Goal: Task Accomplishment & Management: Use online tool/utility

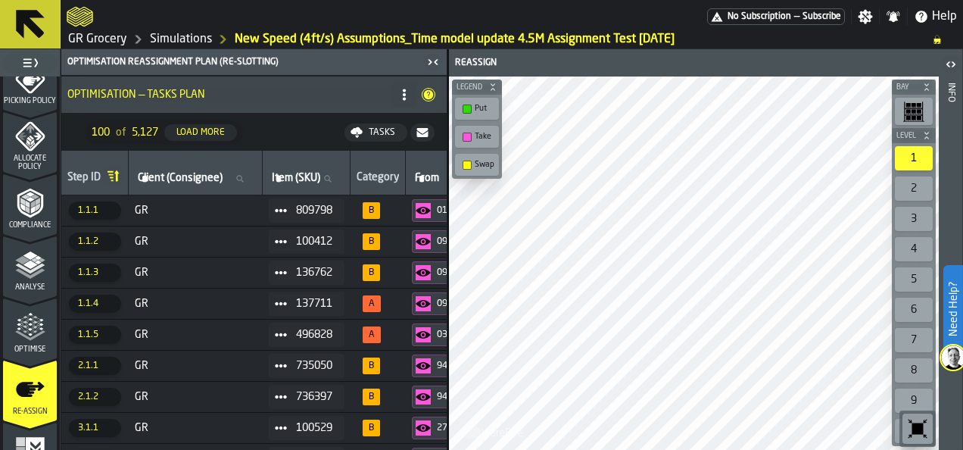
scroll to position [740, 0]
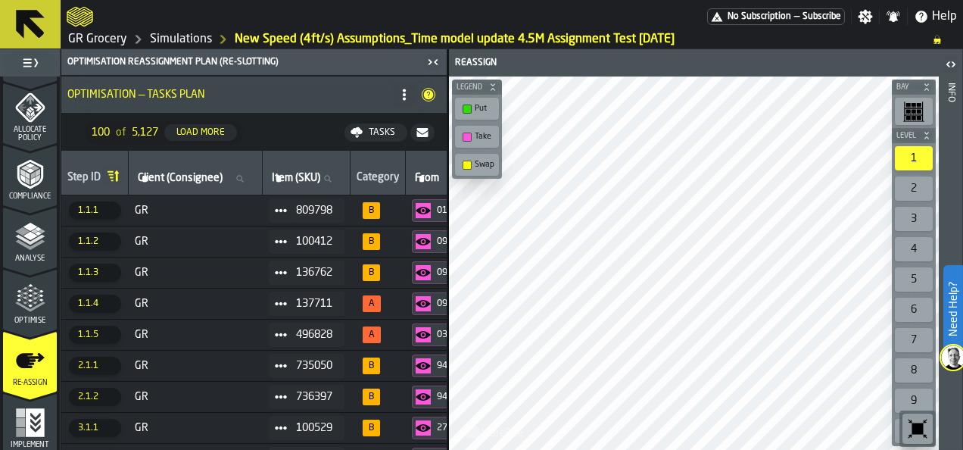
click at [197, 198] on td "GR" at bounding box center [196, 210] width 134 height 31
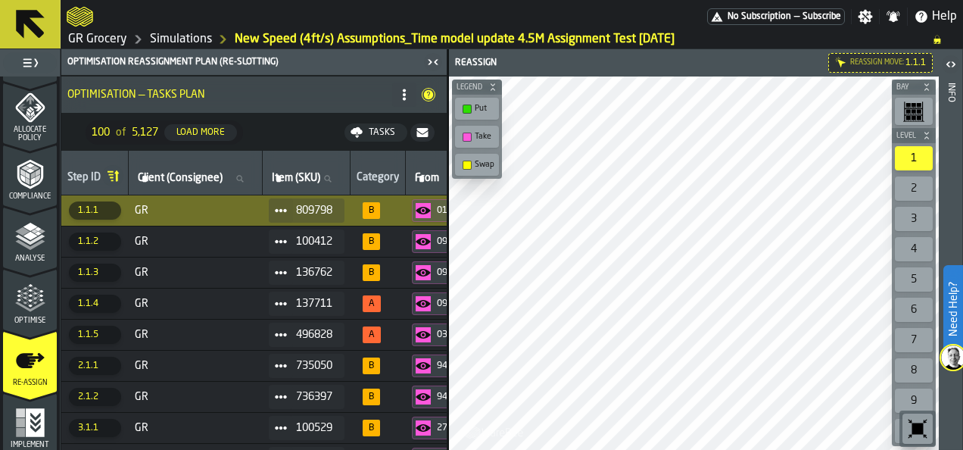
click at [190, 214] on span "GR" at bounding box center [196, 210] width 122 height 12
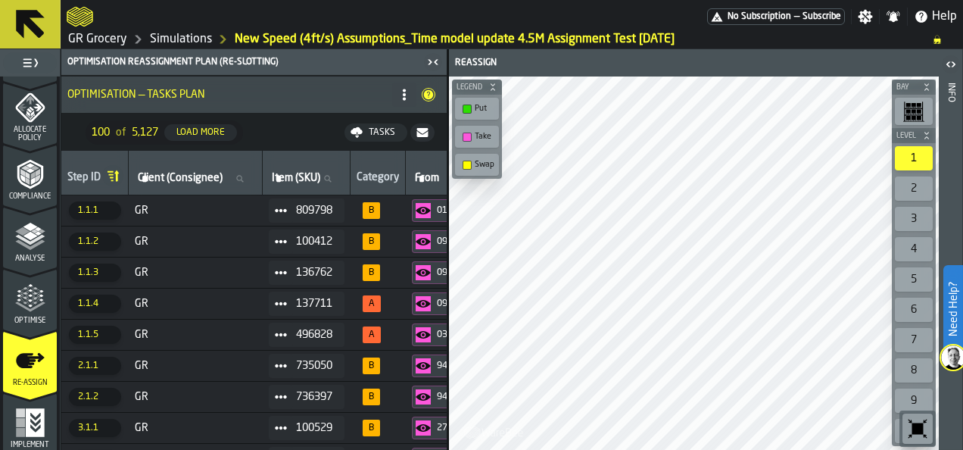
click at [198, 238] on span "GR" at bounding box center [196, 241] width 122 height 12
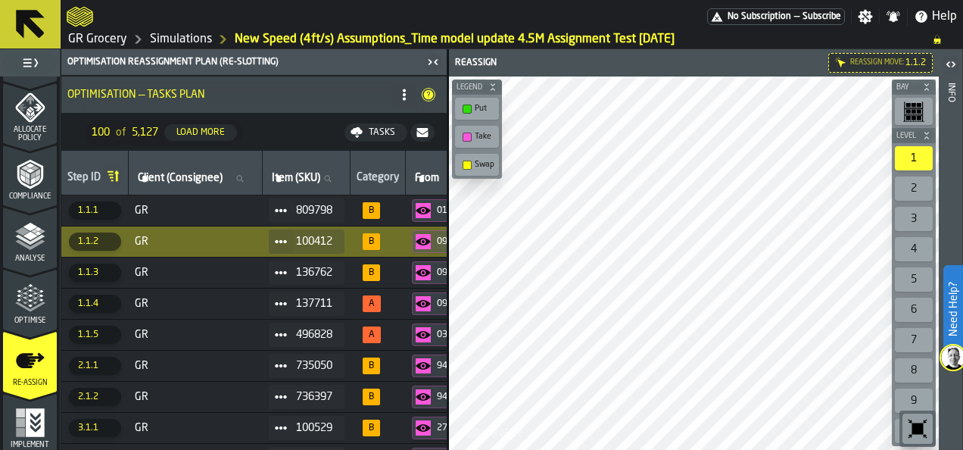
click at [209, 205] on span "GR" at bounding box center [196, 210] width 122 height 12
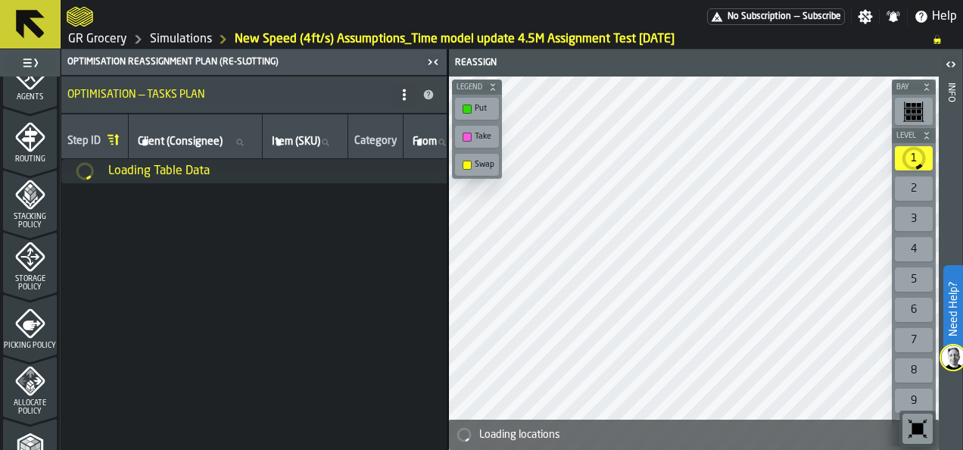
scroll to position [743, 0]
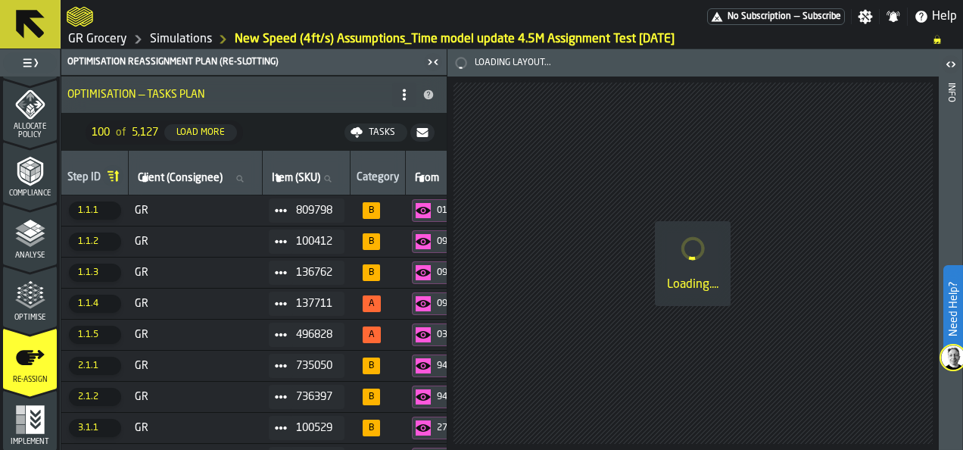
click at [198, 212] on span "GR" at bounding box center [196, 210] width 122 height 12
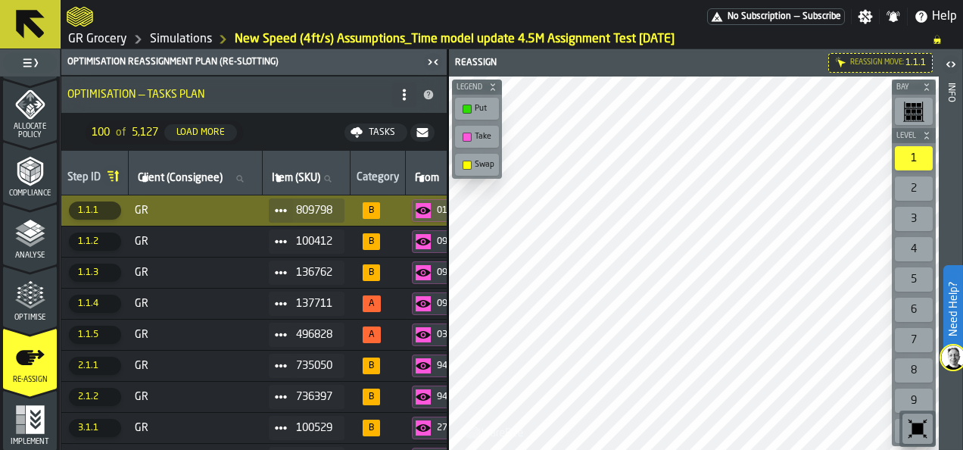
click at [178, 42] on link "Simulations" at bounding box center [181, 39] width 62 height 18
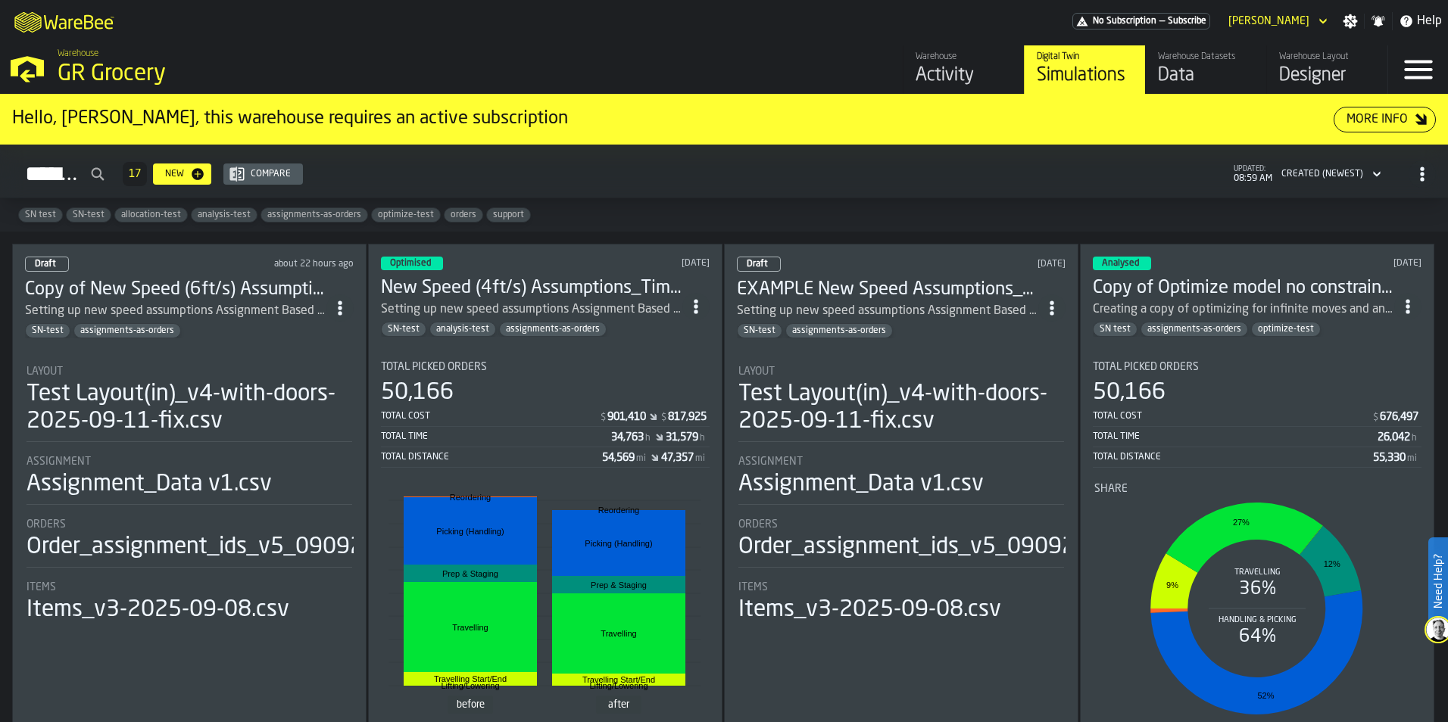
click at [545, 284] on h3 "New Speed (4ft/s) Assumptions_Time model update 4.5M Assignment Test [DATE]" at bounding box center [531, 288] width 301 height 24
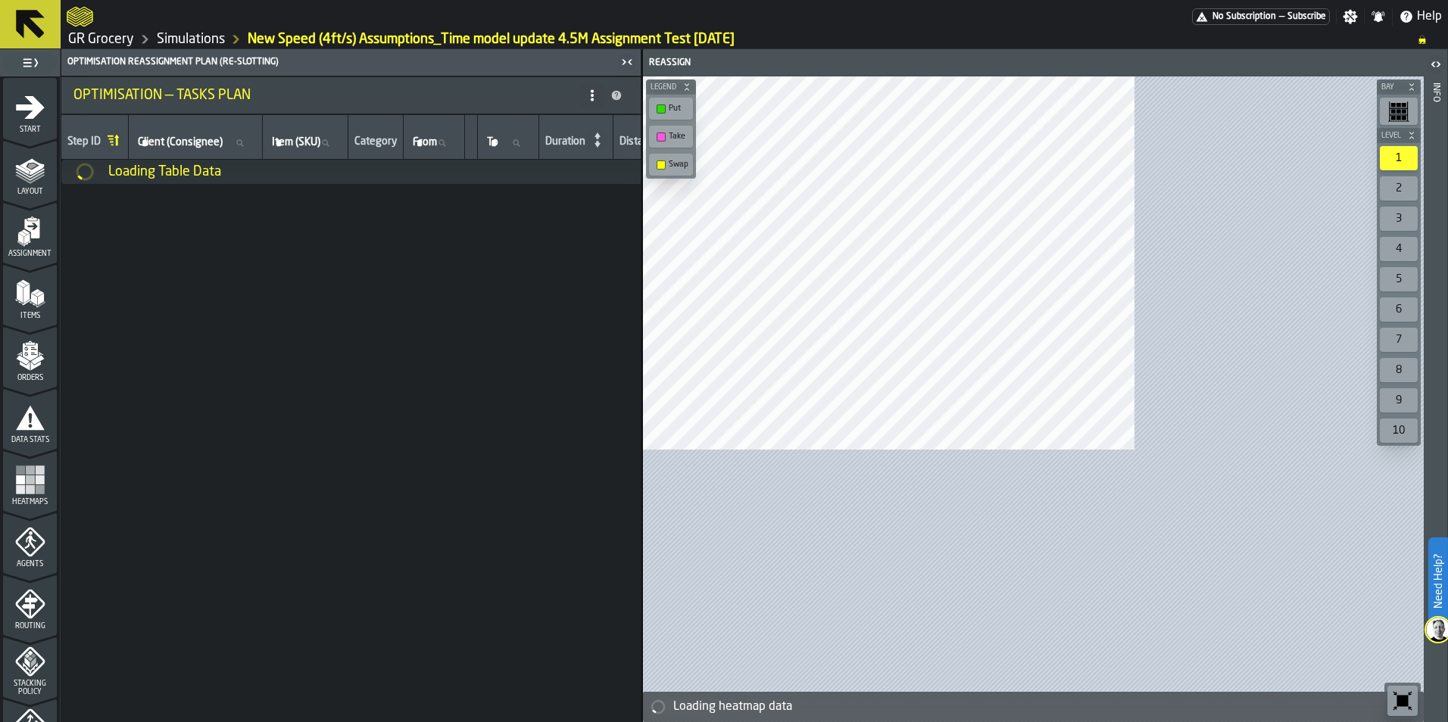
scroll to position [472, 0]
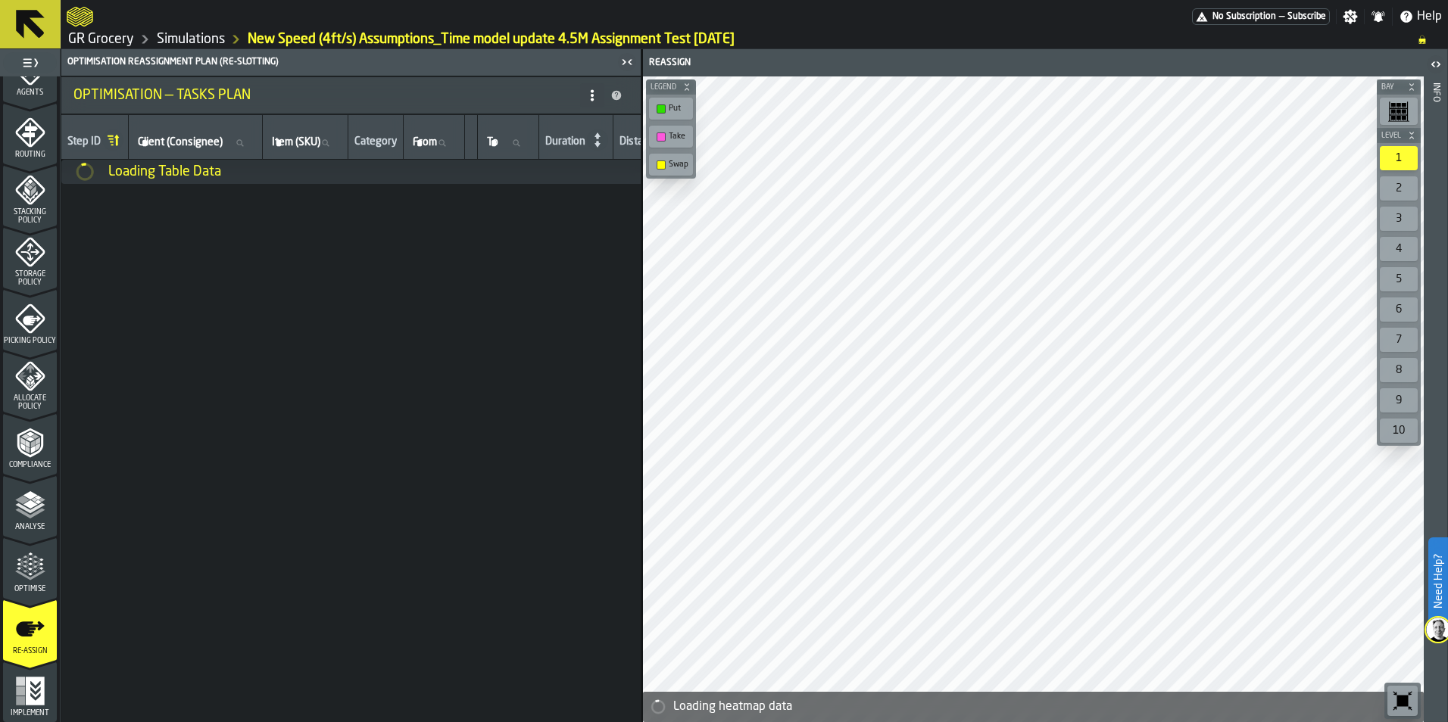
click at [34, 449] on icon "menu Optimise" at bounding box center [35, 566] width 11 height 17
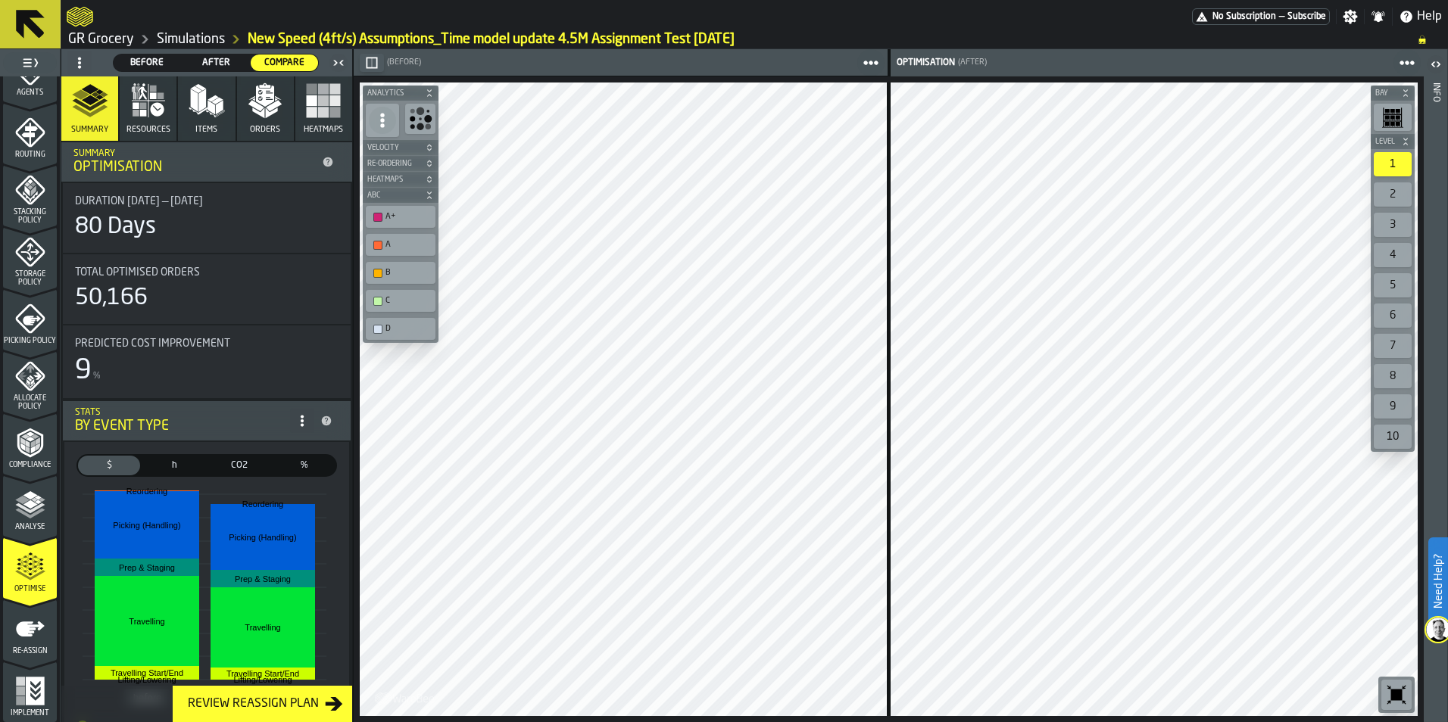
click at [30, 449] on icon "menu Re-assign" at bounding box center [30, 661] width 54 height 14
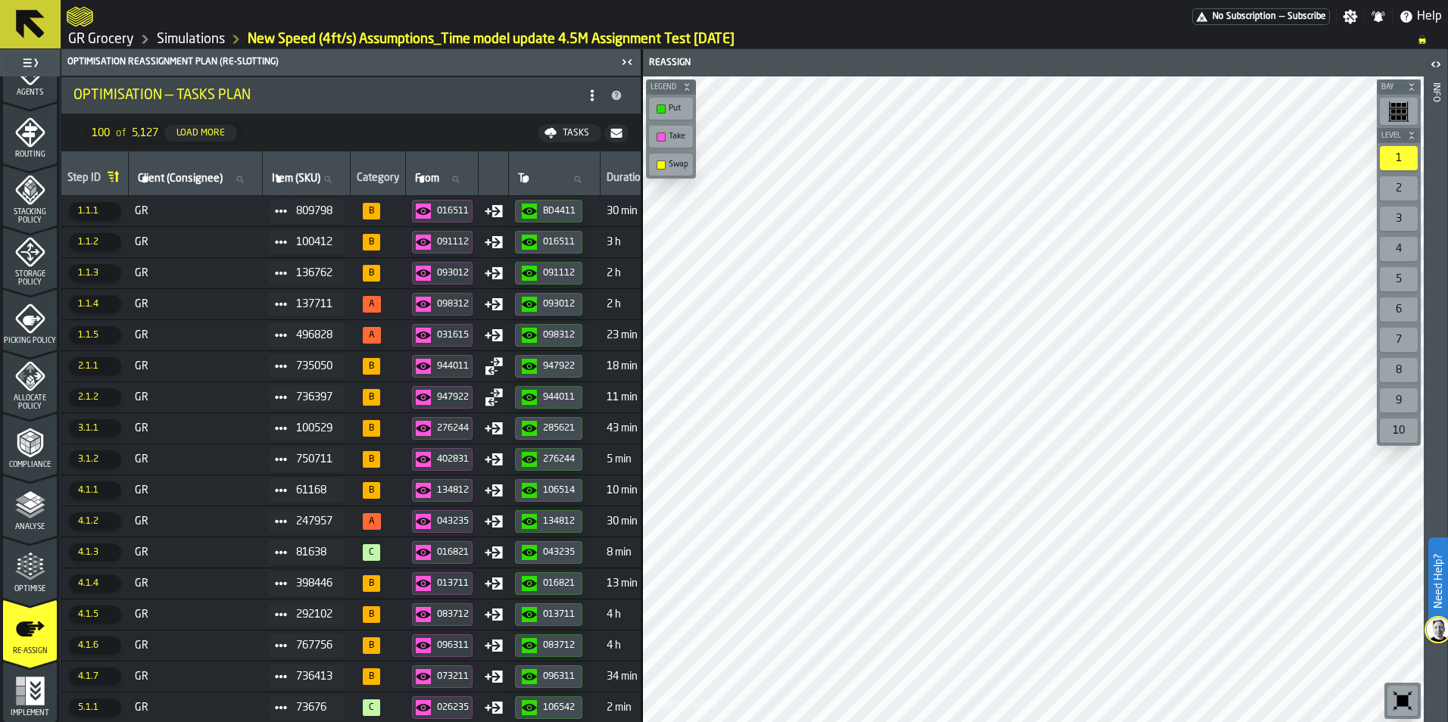
click at [16, 449] on rect "menu Implement" at bounding box center [20, 681] width 9 height 9
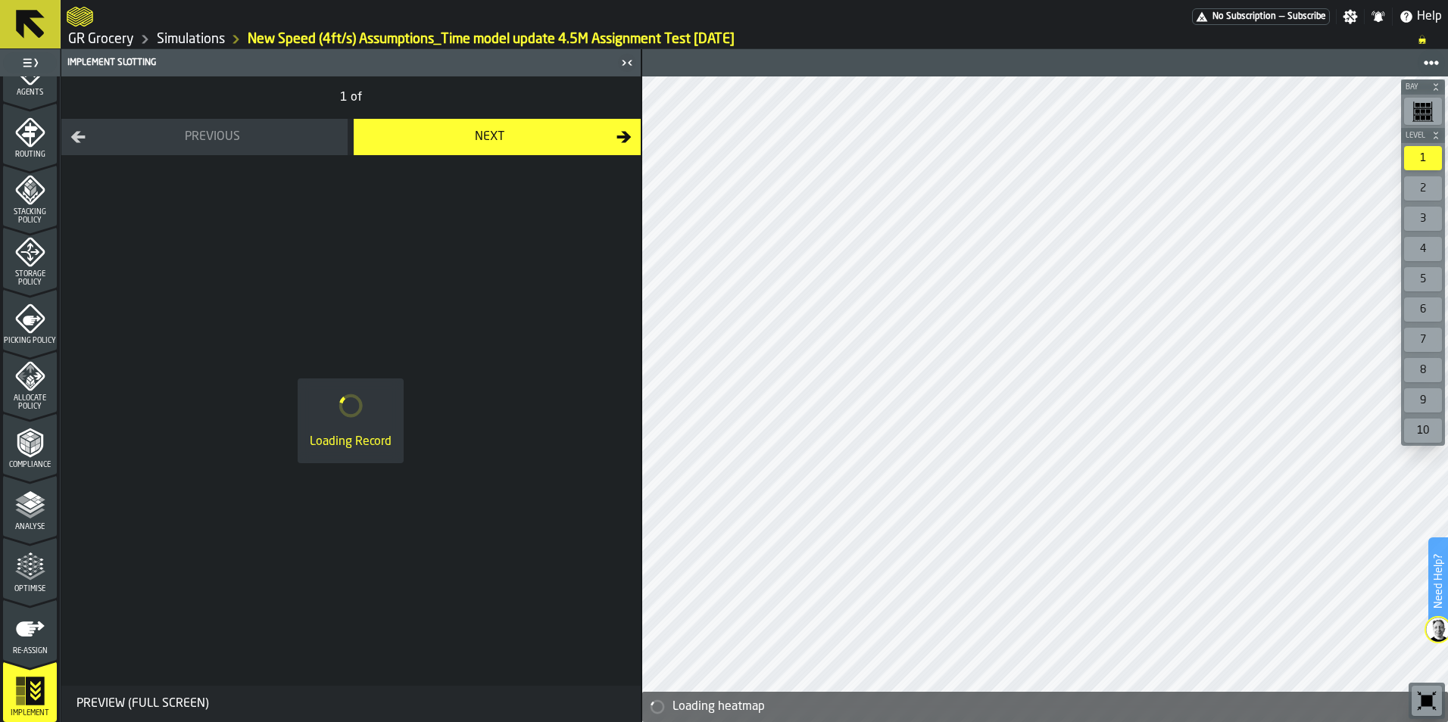
click at [18, 449] on div "Optimise" at bounding box center [30, 573] width 54 height 42
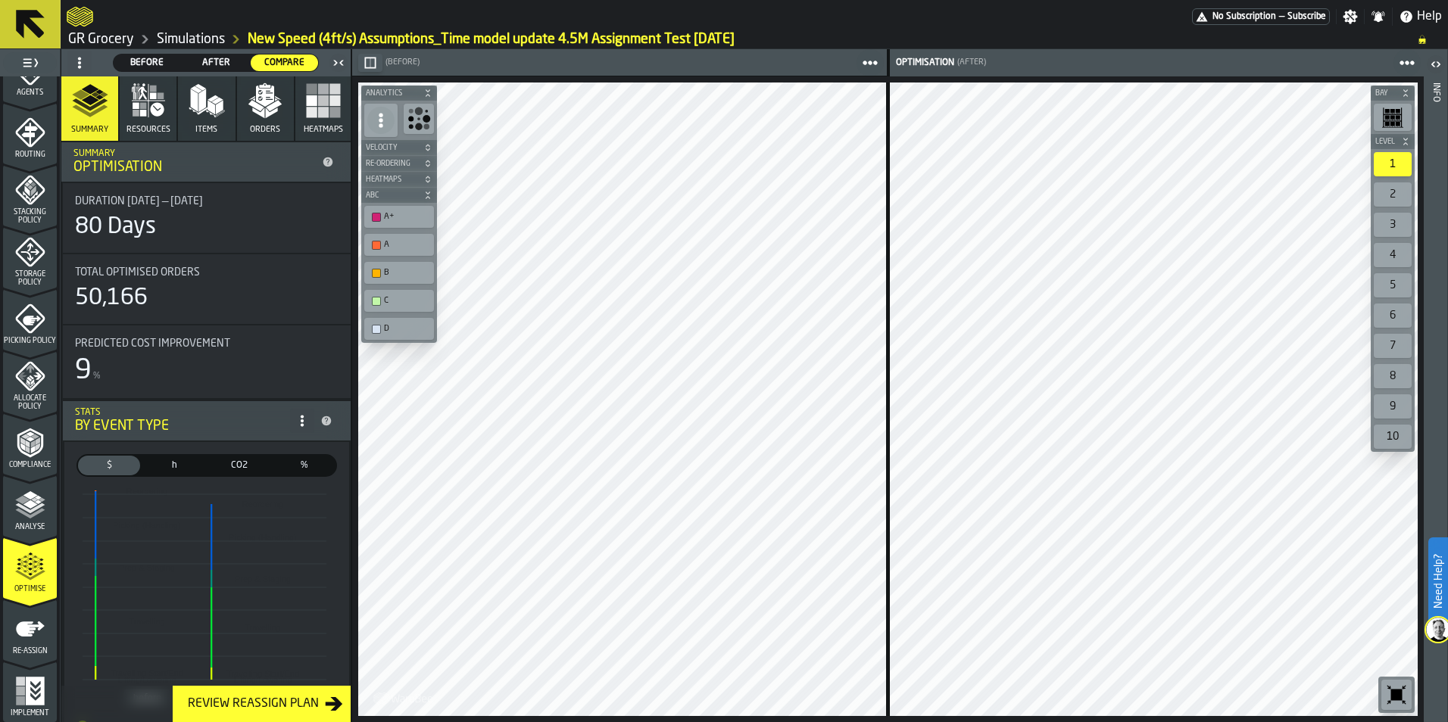
click at [410, 145] on span "Velocity" at bounding box center [392, 148] width 58 height 8
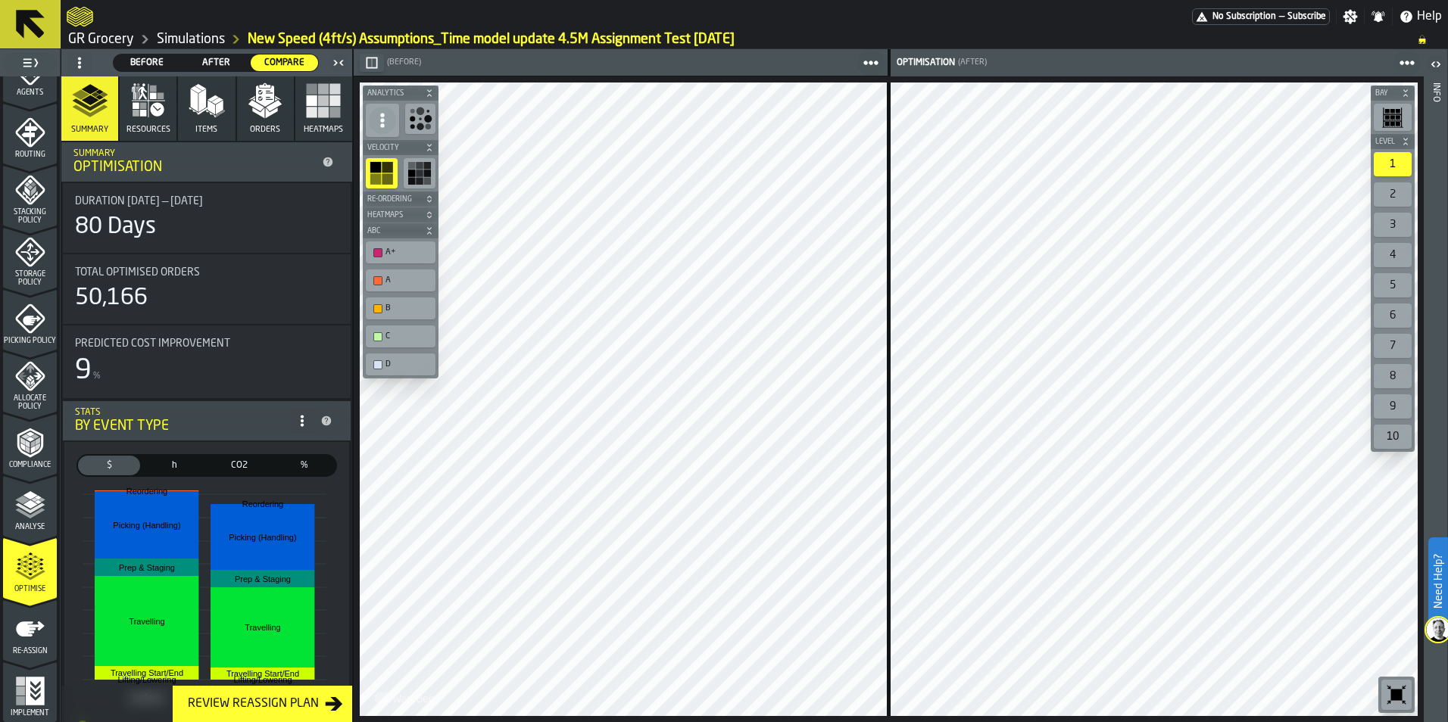
click at [411, 176] on rect "button-toolbar-undefined" at bounding box center [412, 174] width 8 height 8
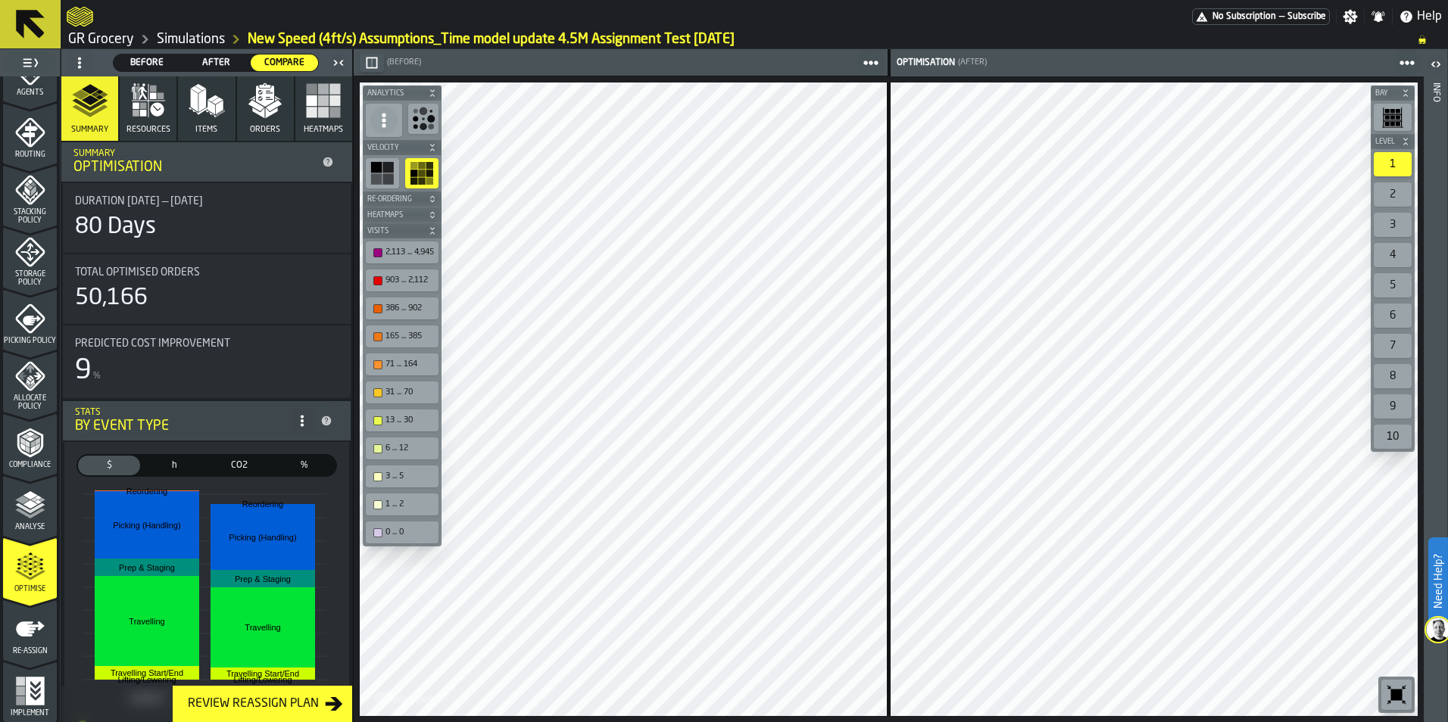
click at [397, 202] on span "Re-Ordering" at bounding box center [394, 199] width 61 height 8
click at [397, 218] on div "button-toolbar-undefined" at bounding box center [382, 225] width 33 height 30
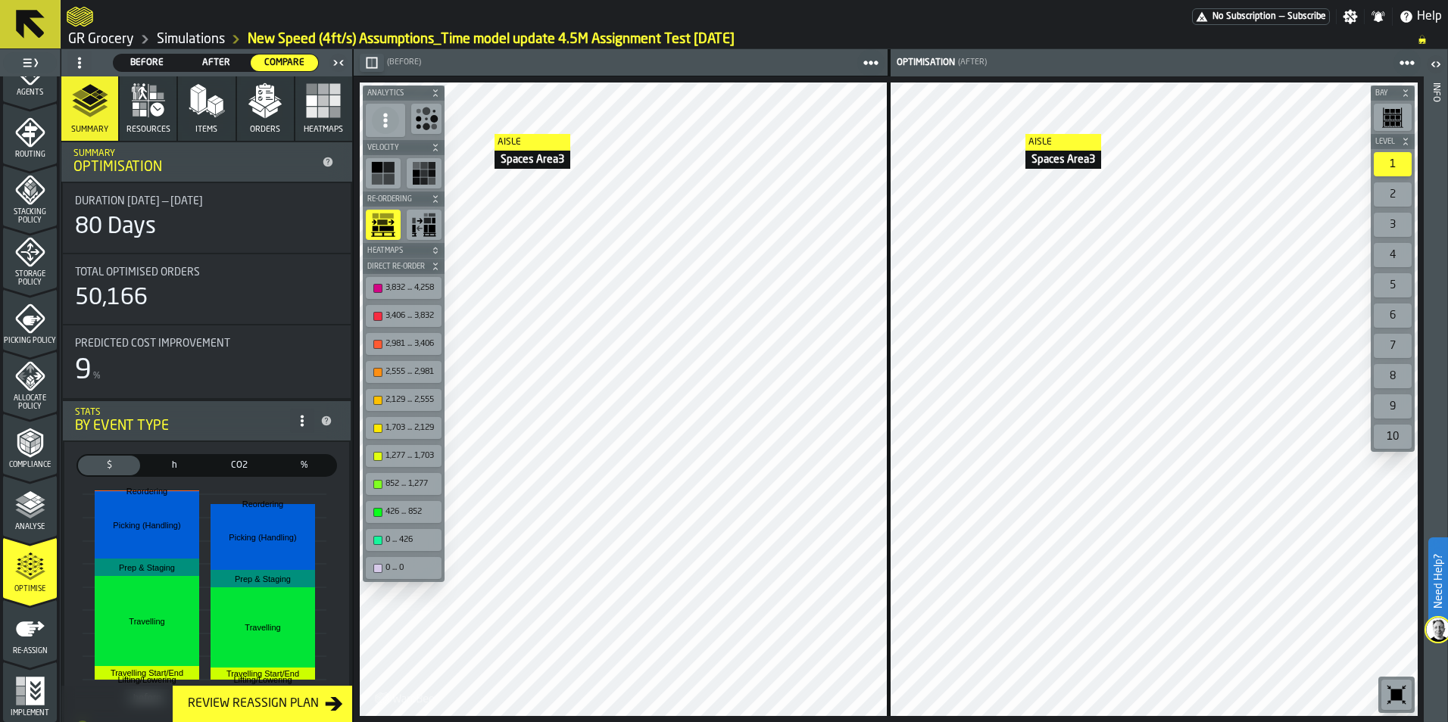
click at [170, 449] on span "h" at bounding box center [174, 466] width 56 height 14
click at [297, 449] on span "%" at bounding box center [304, 466] width 56 height 14
click at [102, 449] on span "$" at bounding box center [109, 466] width 56 height 14
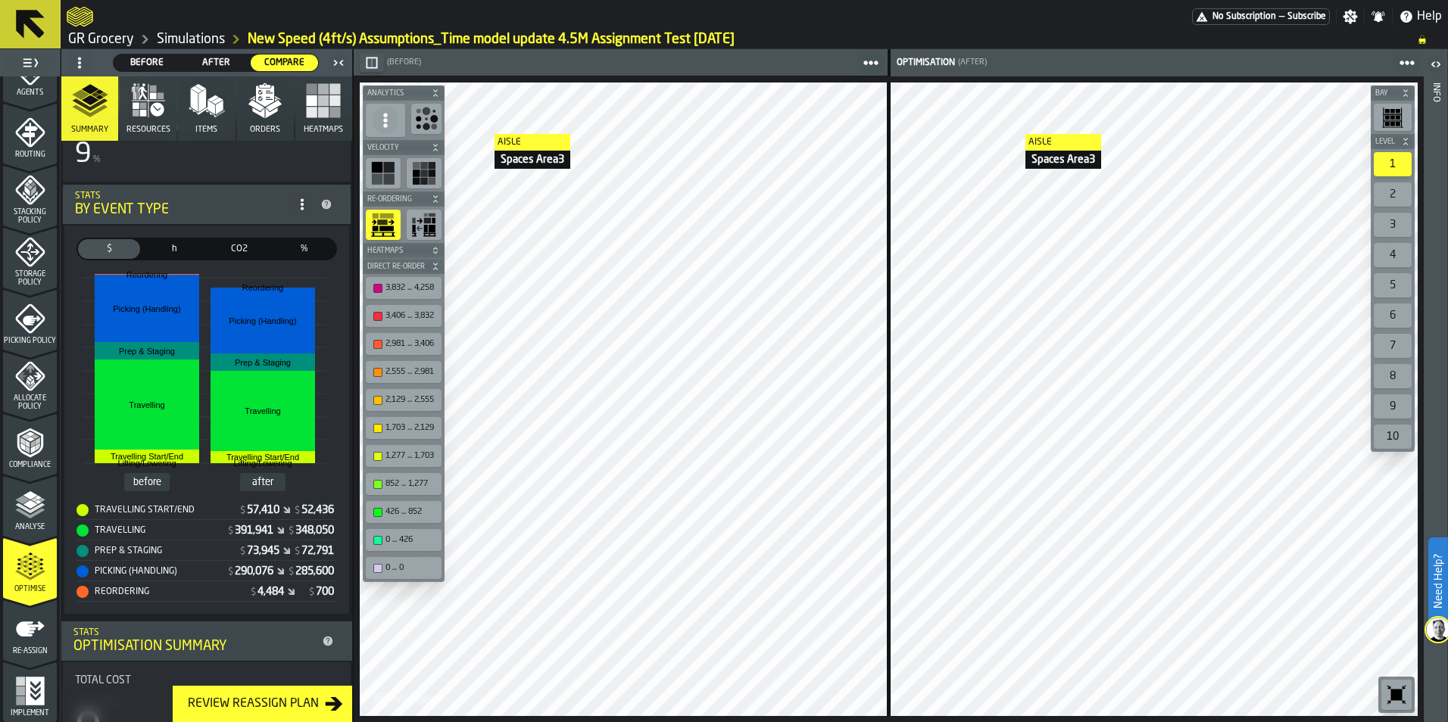
scroll to position [0, 0]
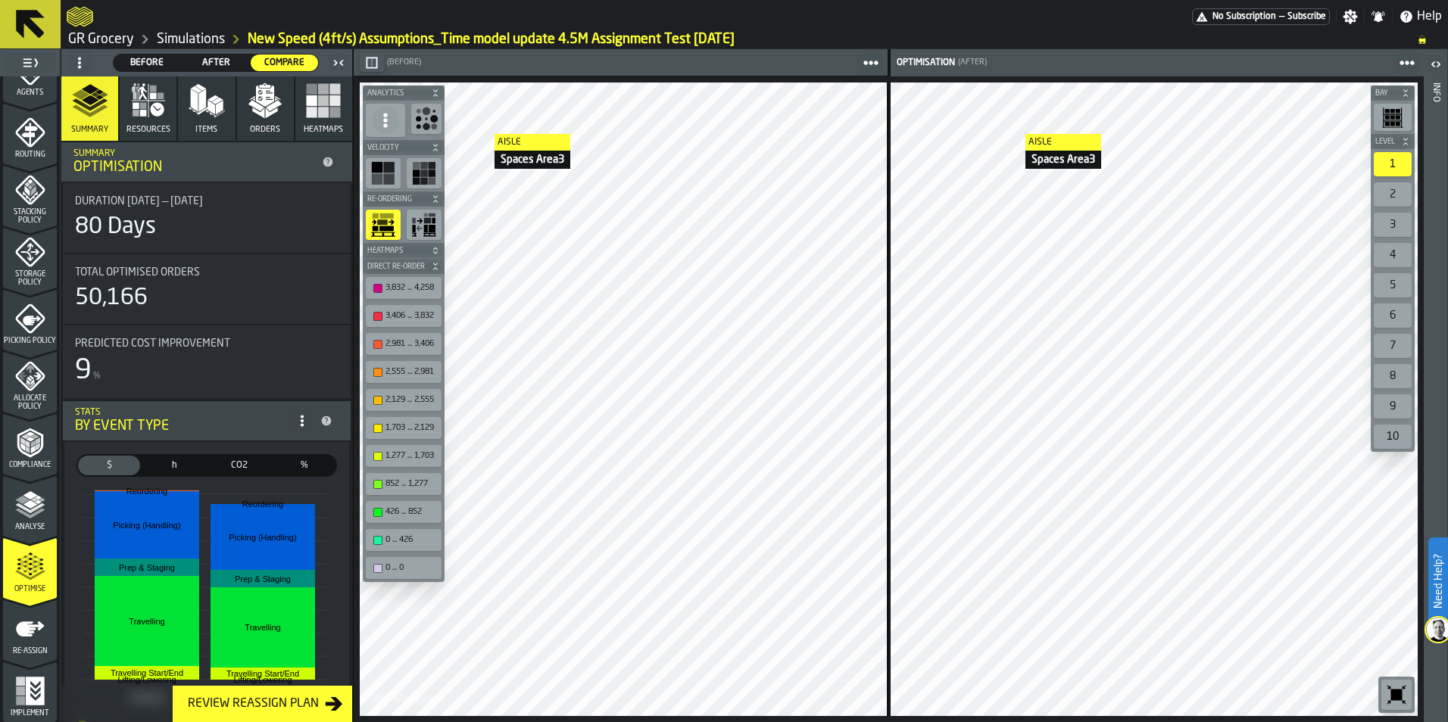
click at [282, 120] on button "Orders" at bounding box center [265, 108] width 57 height 64
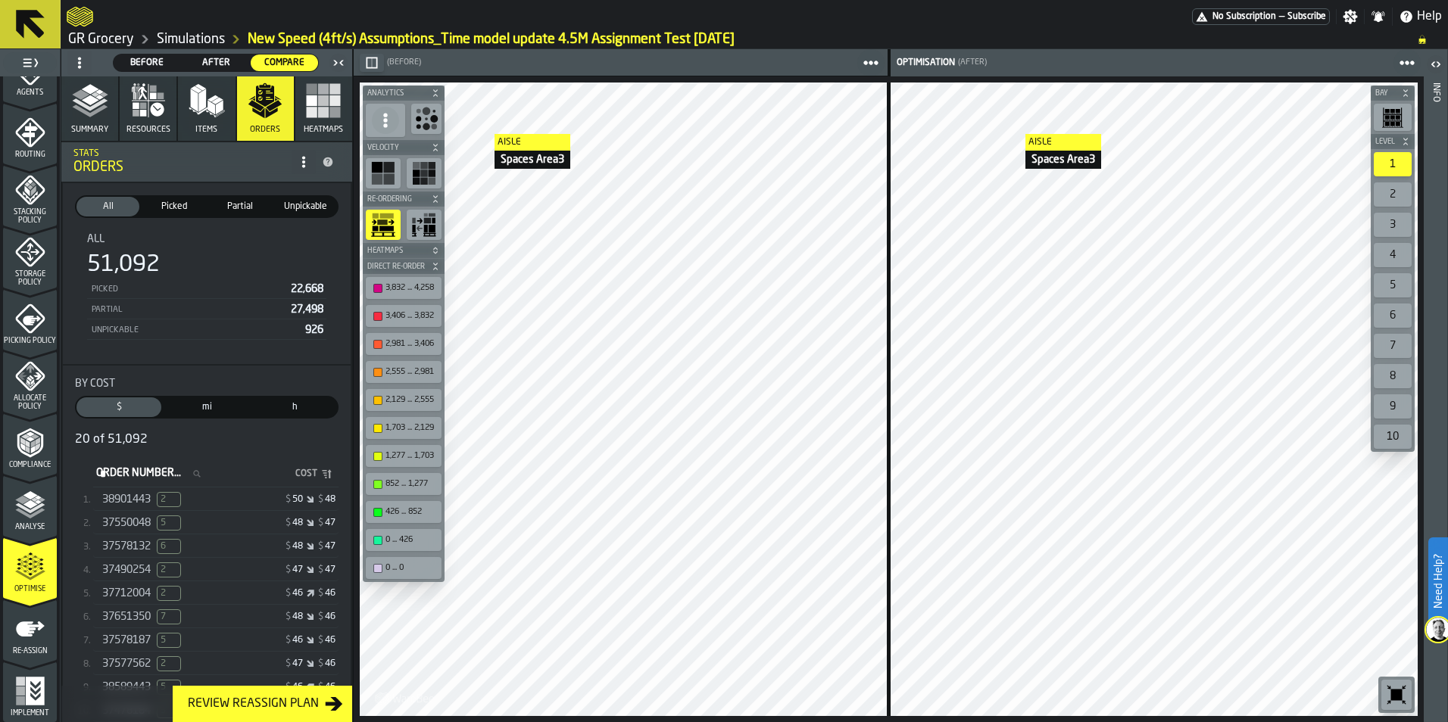
click at [210, 449] on div "38901443 2" at bounding box center [160, 499] width 117 height 15
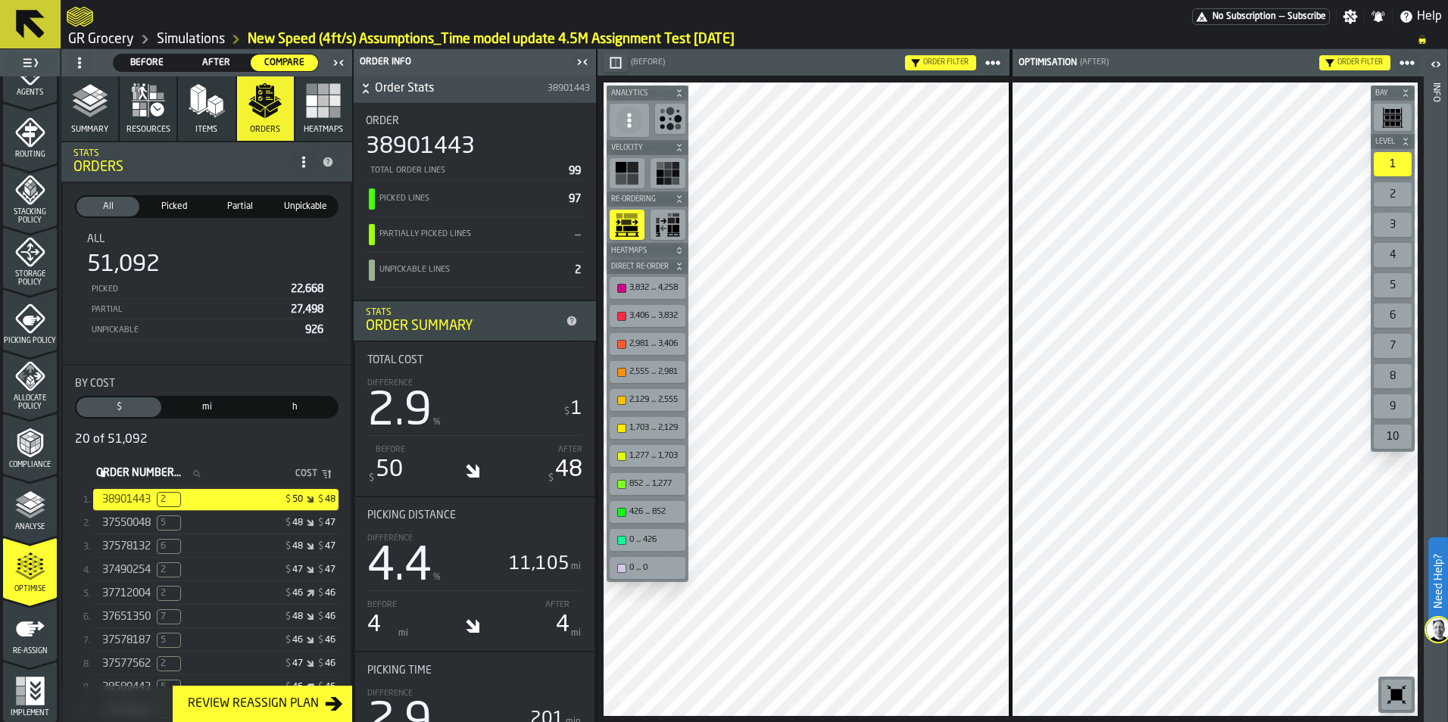
click at [572, 62] on div "button-toggle-Close me" at bounding box center [582, 62] width 21 height 18
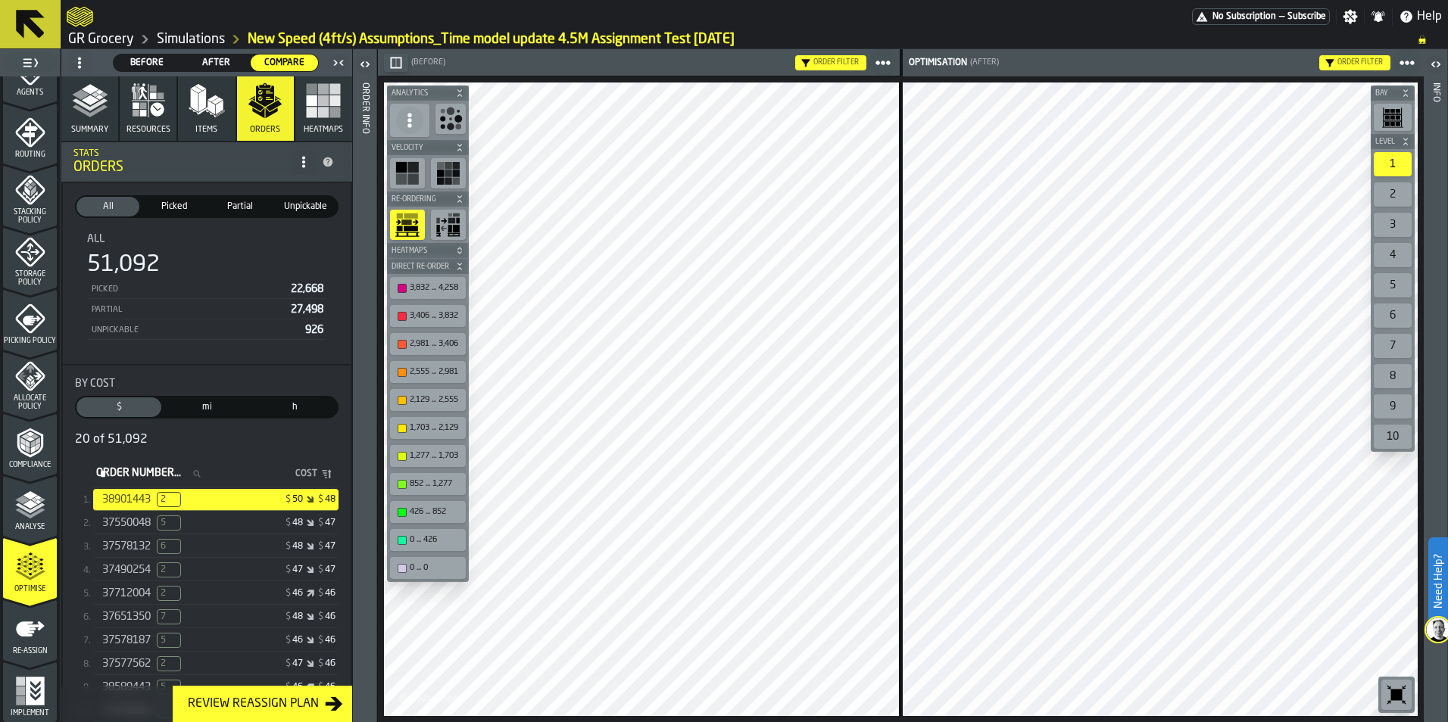
click at [418, 129] on span at bounding box center [409, 120] width 27 height 27
click at [442, 185] on div "Hide Titles" at bounding box center [445, 188] width 79 height 18
click at [458, 95] on icon "button-" at bounding box center [459, 93] width 9 height 9
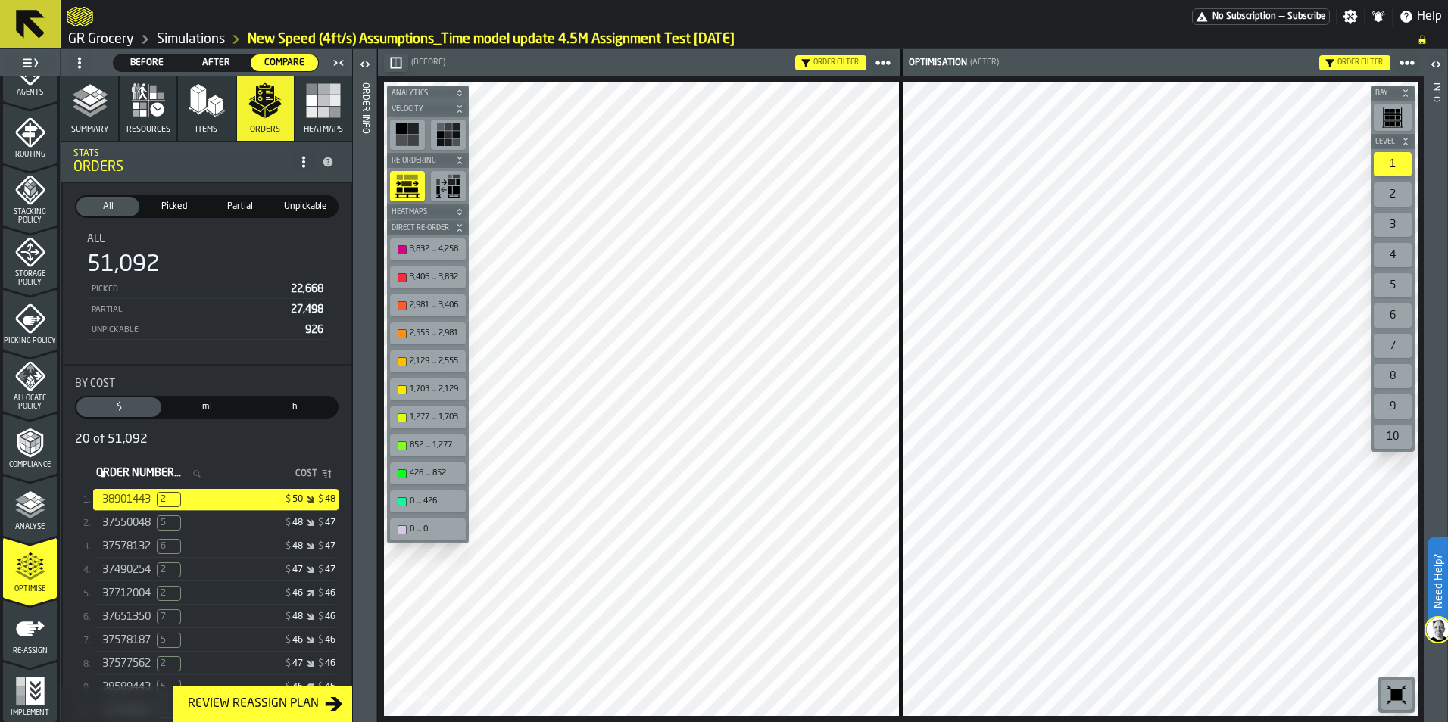
click at [461, 112] on icon "button-" at bounding box center [459, 108] width 9 height 9
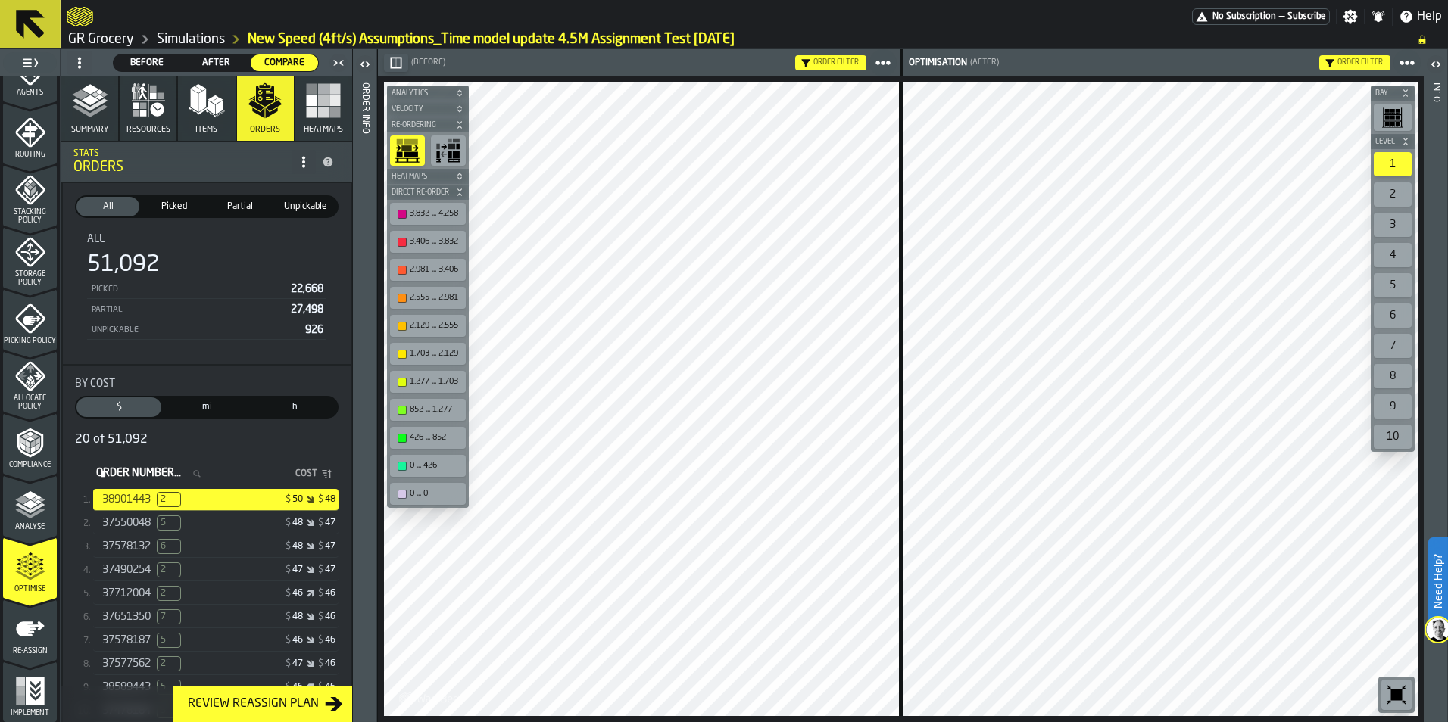
click at [461, 124] on icon "button-" at bounding box center [459, 124] width 9 height 9
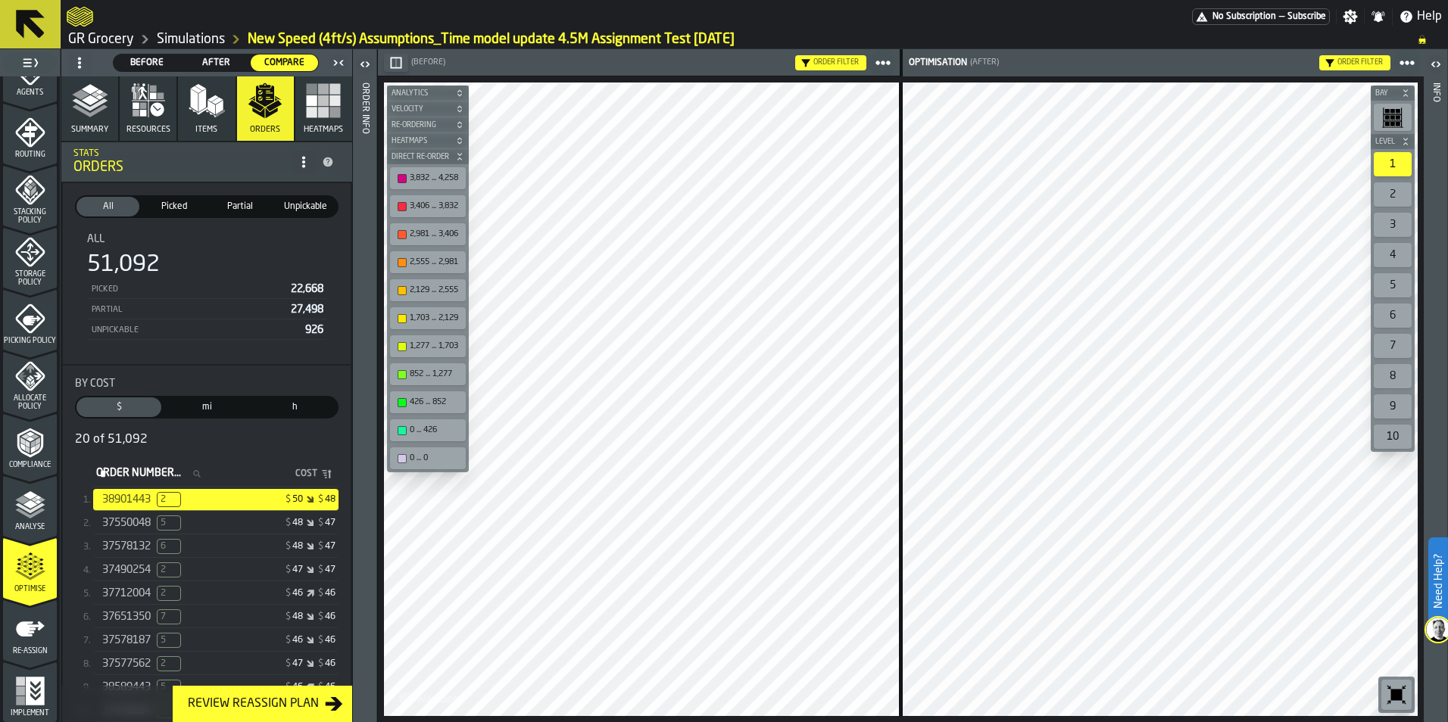
click at [462, 156] on icon "button-" at bounding box center [459, 156] width 9 height 9
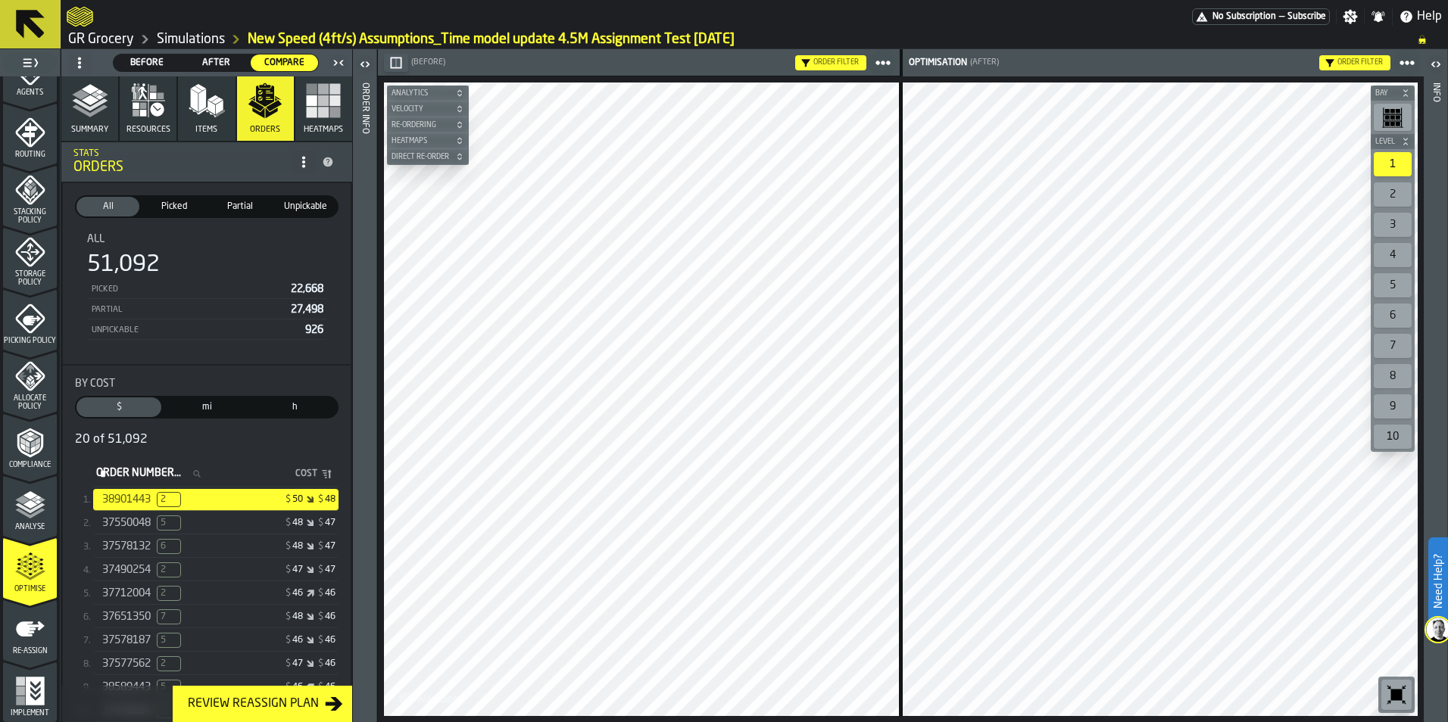
click at [201, 449] on div "37550048 5" at bounding box center [160, 523] width 117 height 15
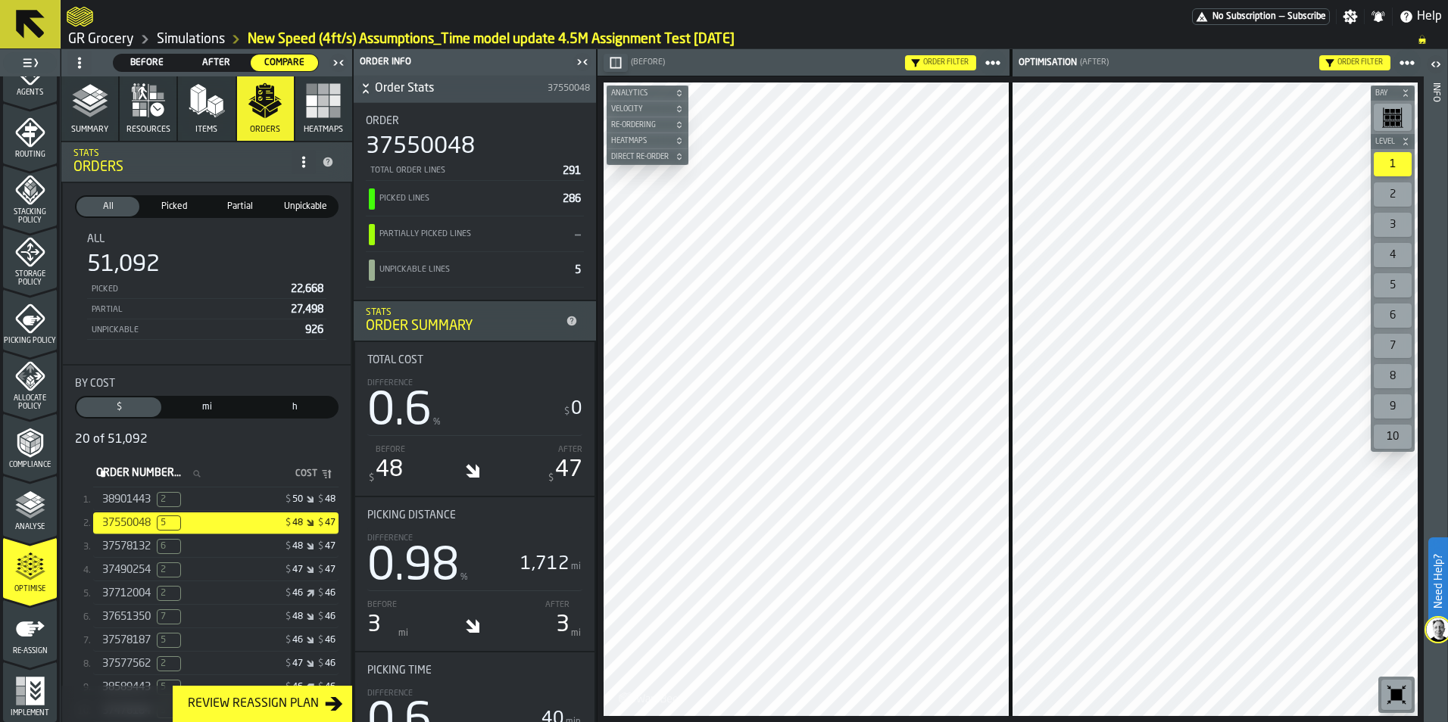
click at [578, 62] on icon "button-toggle-Close me" at bounding box center [582, 62] width 18 height 18
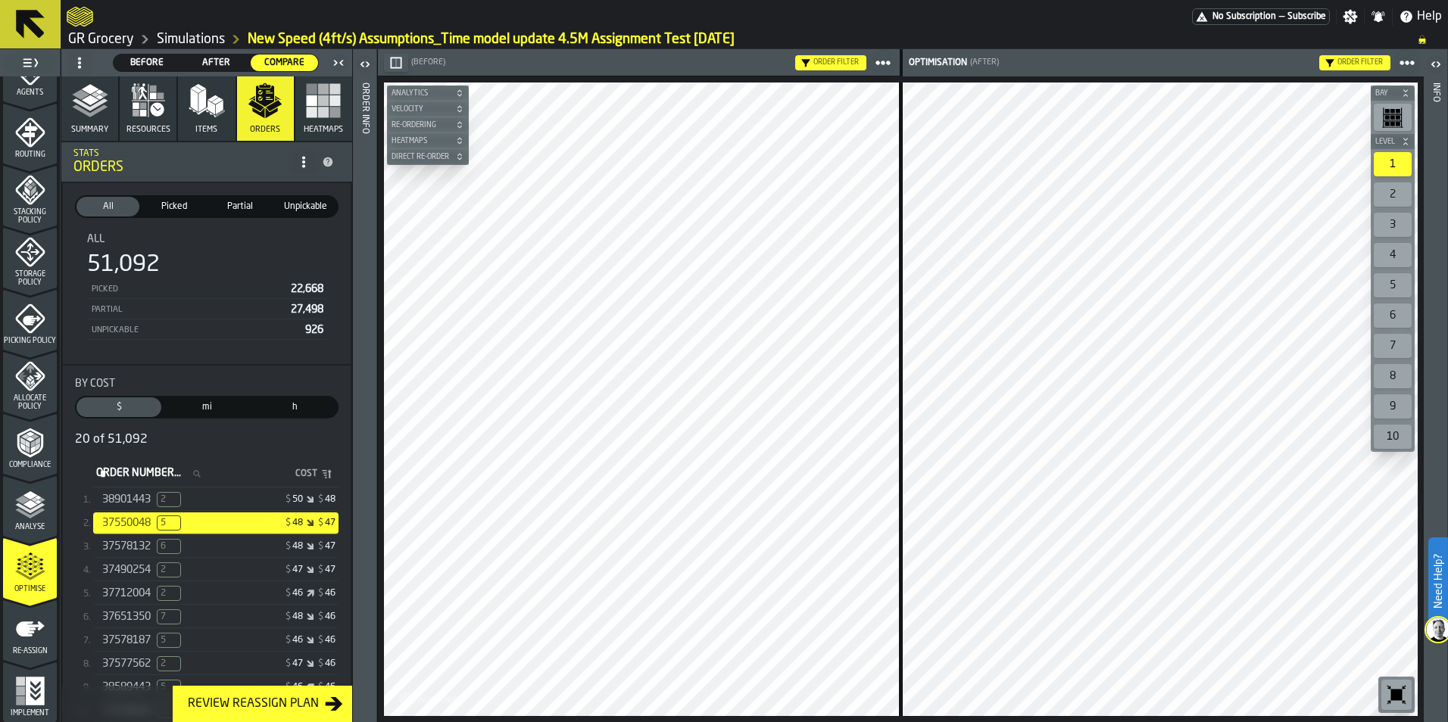
click at [240, 449] on div "37578132 6 $ 48 $ 47" at bounding box center [215, 547] width 245 height 22
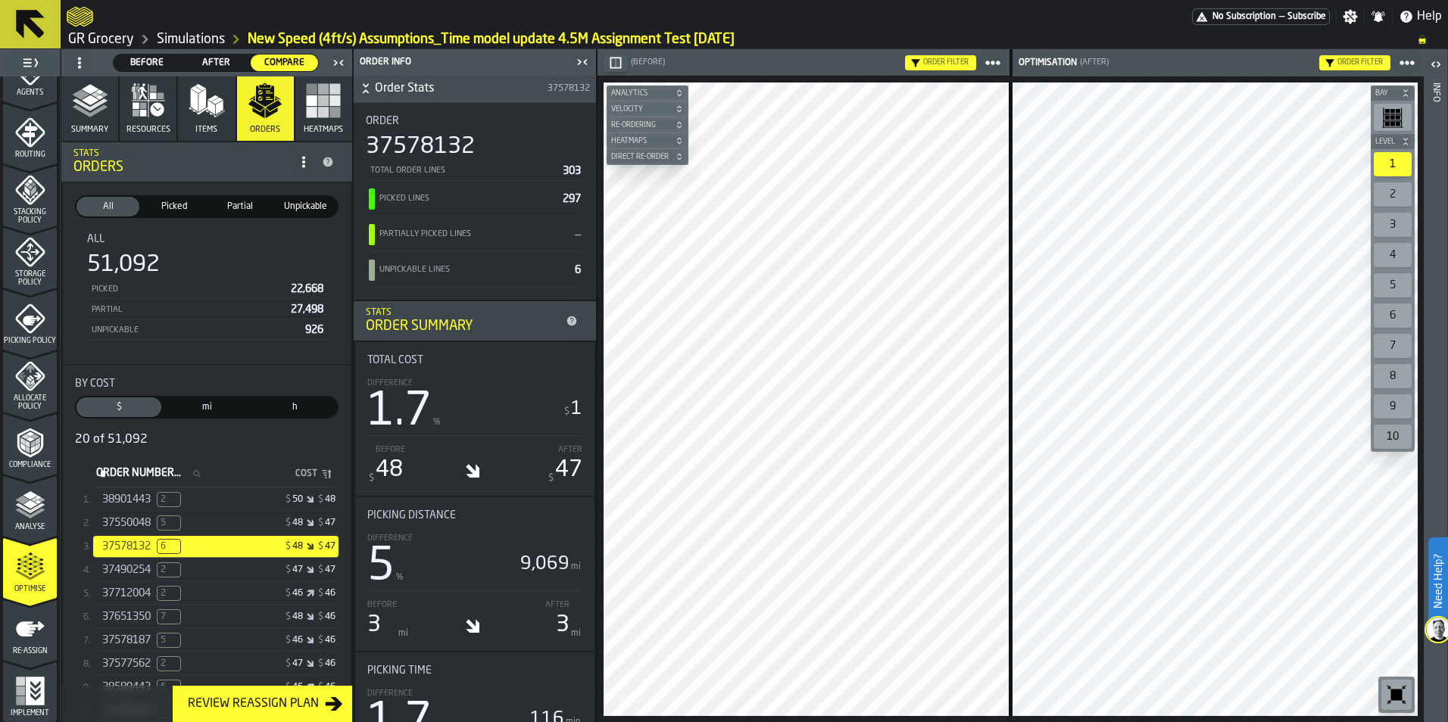
click at [584, 67] on icon "button-toggle-Close me" at bounding box center [582, 62] width 18 height 18
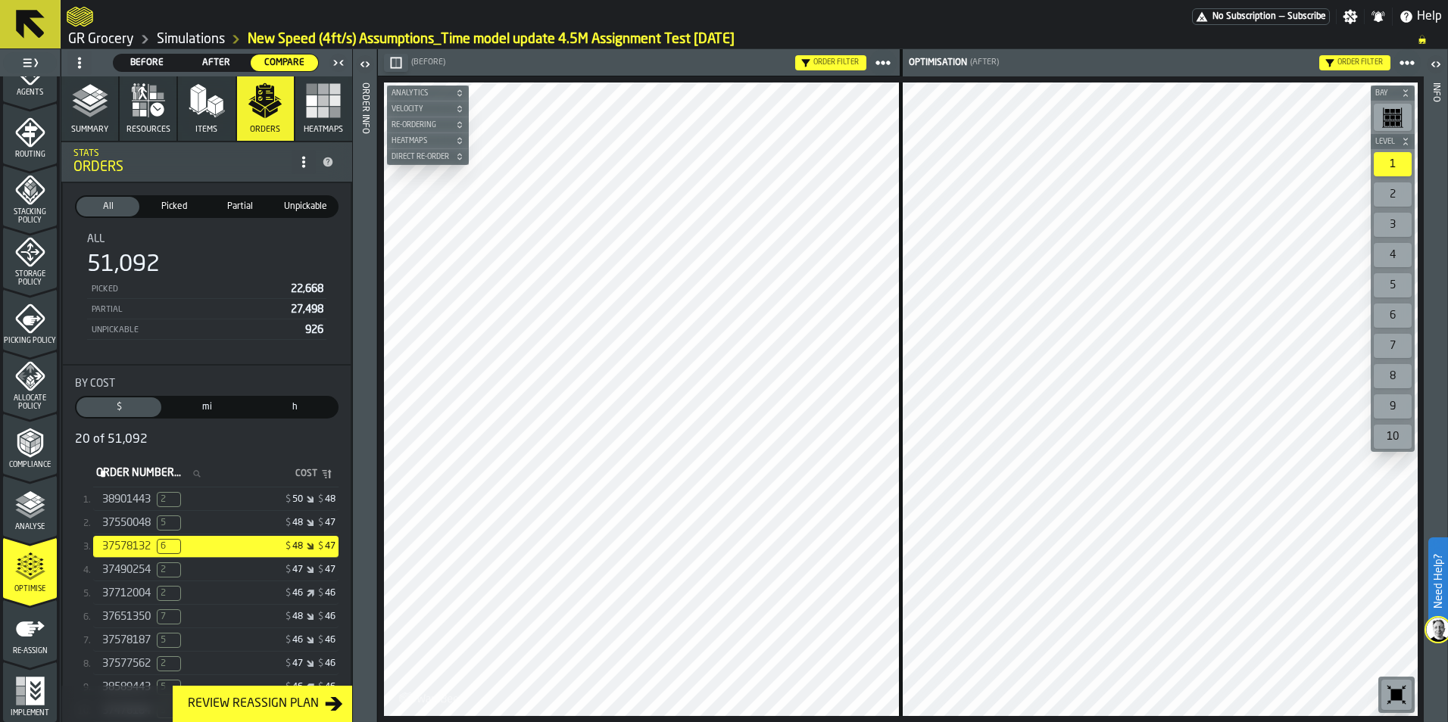
click at [254, 449] on div "$ 47 $ 47" at bounding box center [277, 570] width 117 height 11
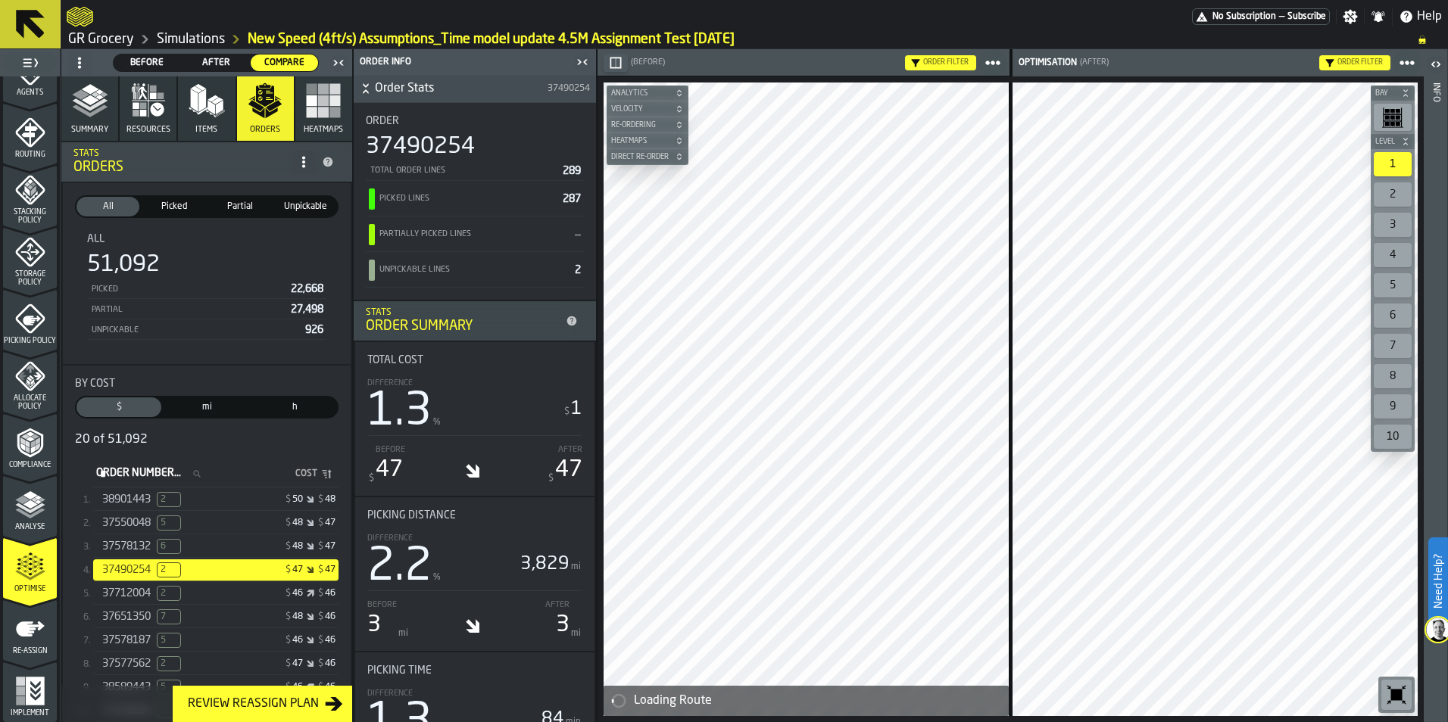
click at [578, 65] on icon "button-toggle-Close me" at bounding box center [582, 62] width 18 height 18
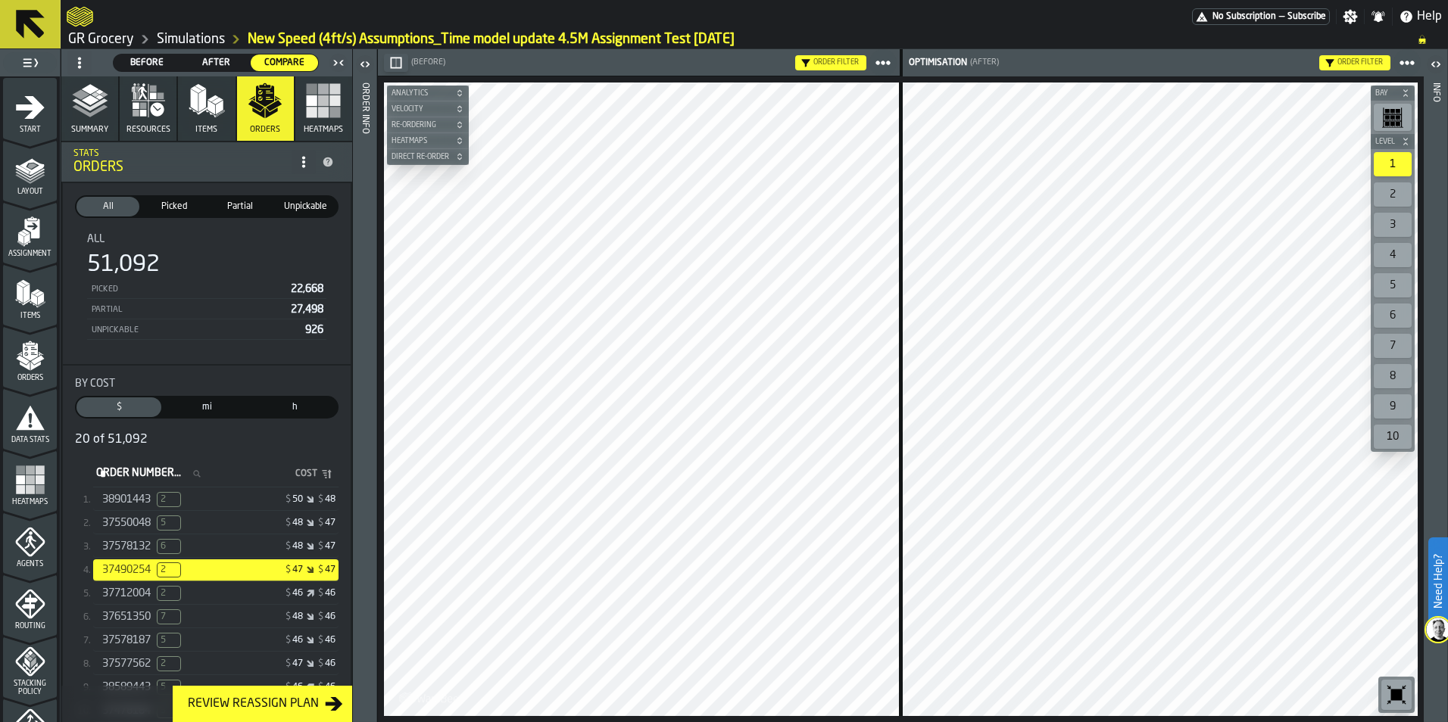
scroll to position [472, 0]
